Goal: Task Accomplishment & Management: Use online tool/utility

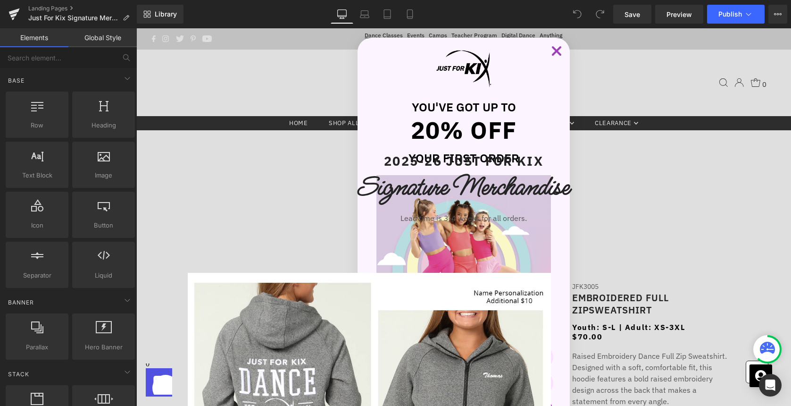
drag, startPoint x: 557, startPoint y: 53, endPoint x: 542, endPoint y: 78, distance: 28.6
click at [557, 53] on circle "Close dialog" at bounding box center [557, 51] width 18 height 18
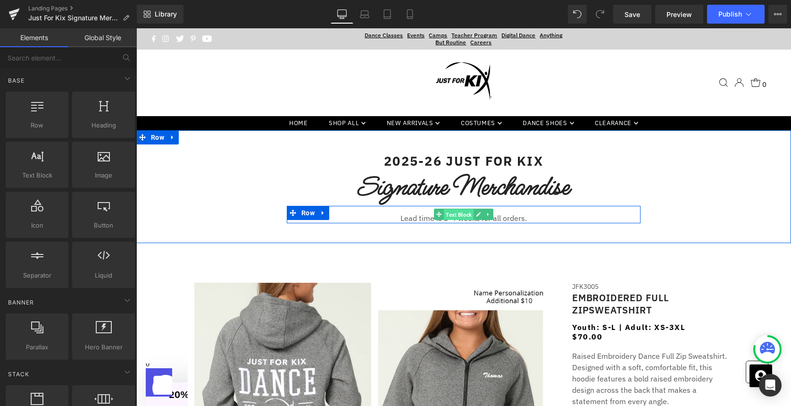
click at [451, 217] on span "Text Block" at bounding box center [459, 214] width 30 height 11
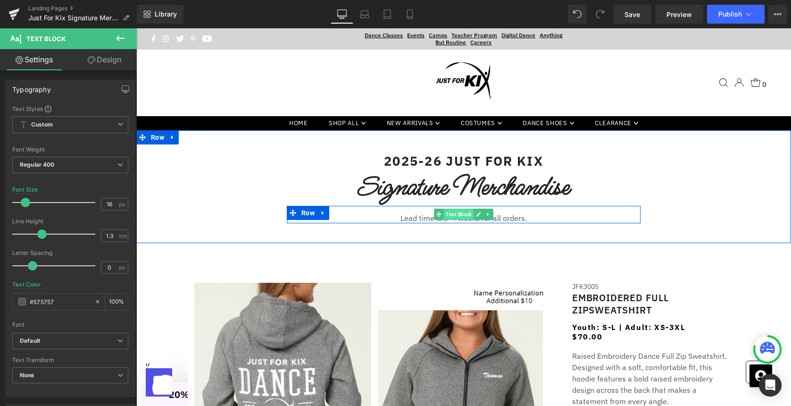
click at [455, 218] on span "Text Block" at bounding box center [459, 214] width 30 height 11
click at [423, 218] on p "Lead time is 3-4 weeks for all orders." at bounding box center [464, 218] width 354 height 10
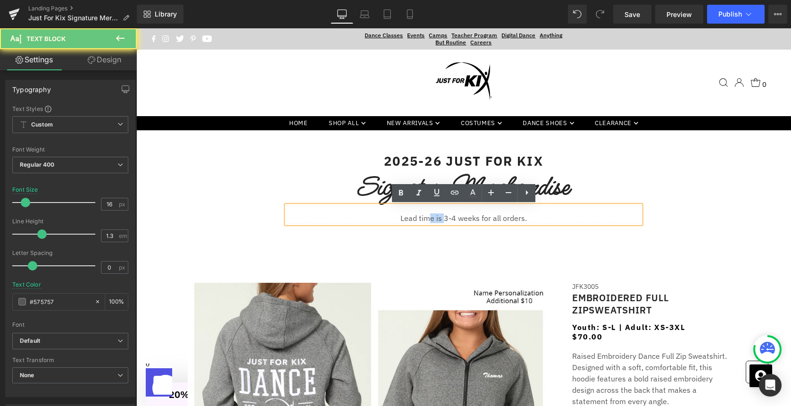
drag, startPoint x: 428, startPoint y: 218, endPoint x: 445, endPoint y: 218, distance: 17.0
click at [445, 218] on p "Lead time is 3-4 weeks for all orders." at bounding box center [464, 218] width 354 height 10
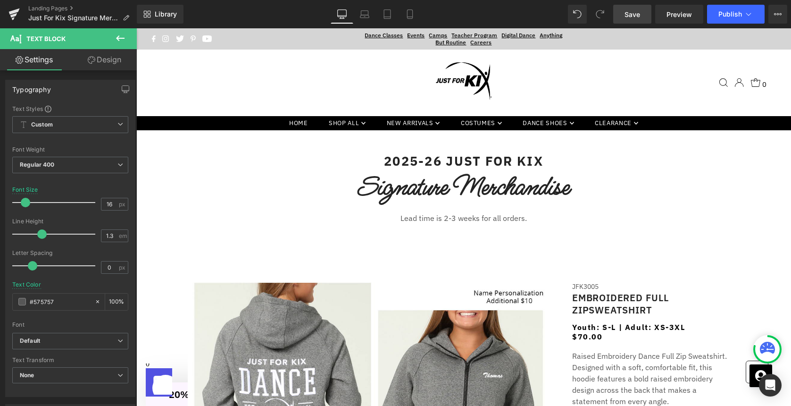
click at [638, 19] on link "Save" at bounding box center [632, 14] width 38 height 19
click at [718, 17] on button "Publish" at bounding box center [736, 14] width 58 height 19
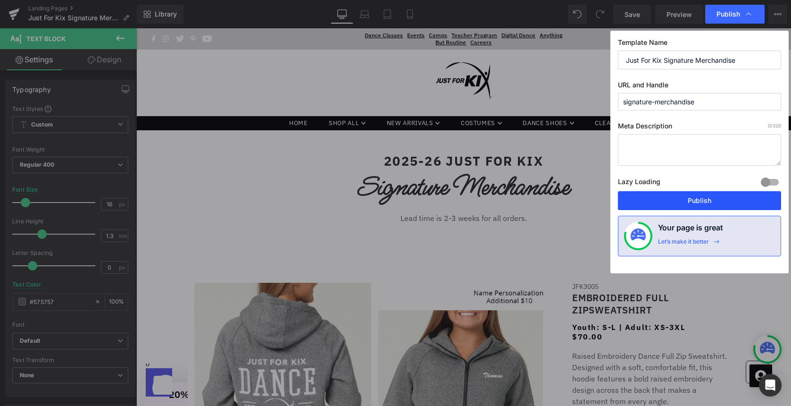
click at [714, 205] on button "Publish" at bounding box center [699, 200] width 163 height 19
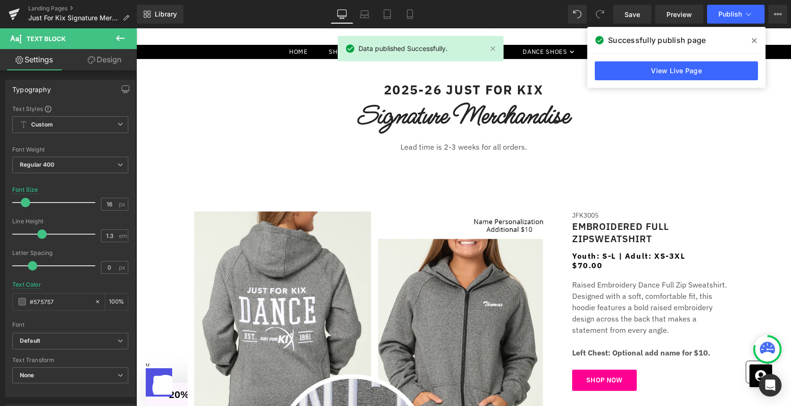
scroll to position [70, 0]
